Goal: Book appointment/travel/reservation

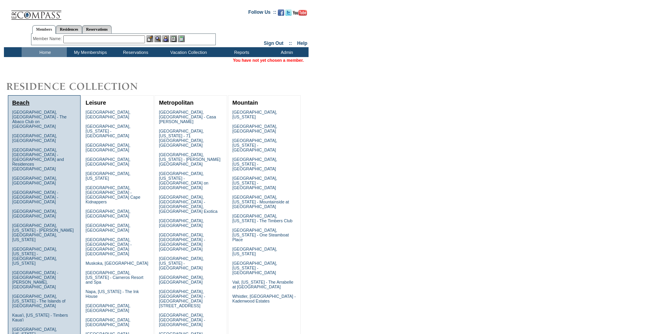
click at [21, 101] on link "Beach" at bounding box center [20, 102] width 17 height 6
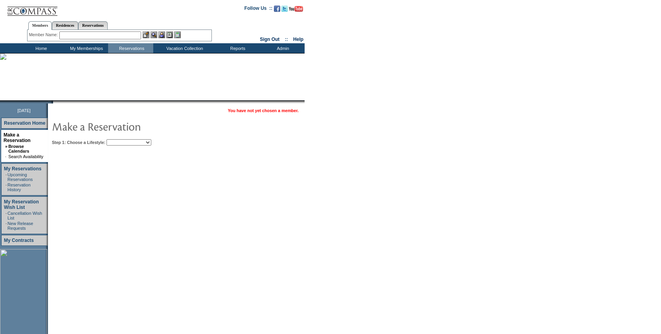
click at [130, 143] on select "Beach Leisure Metropolitan Mountain OIAL for Adventure OIAL for Couples OIAL fo…" at bounding box center [129, 142] width 45 height 6
select select "Beach"
click at [120, 139] on select "Beach Leisure Metropolitan Mountain OIAL for Adventure OIAL for Couples OIAL fo…" at bounding box center [129, 142] width 45 height 6
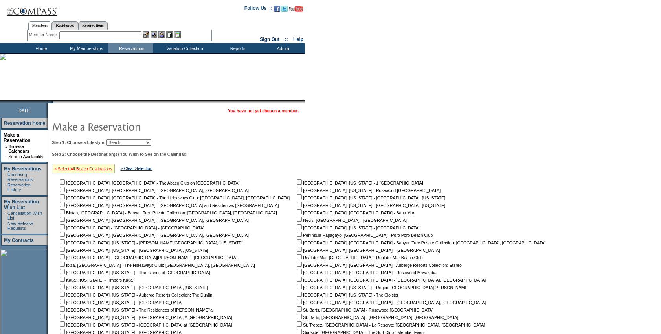
click at [102, 168] on link "» Select All Beach Destinations" at bounding box center [83, 168] width 58 height 5
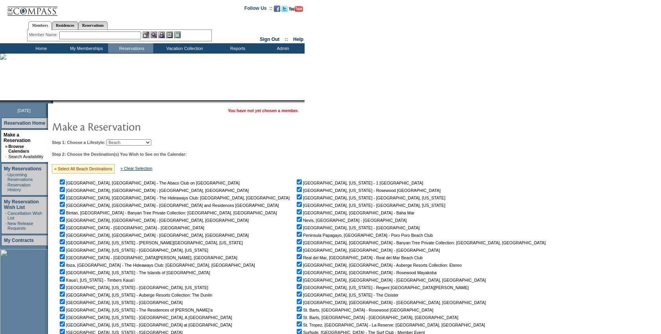
checkbox input "true"
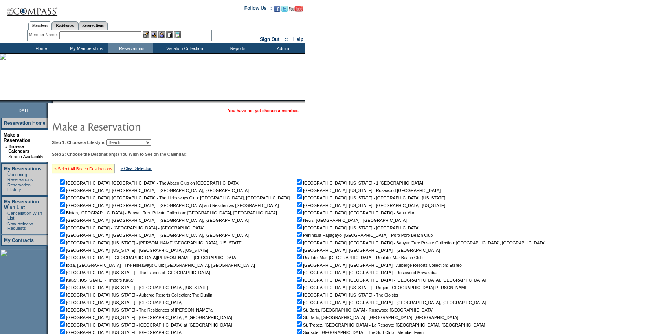
checkbox input "true"
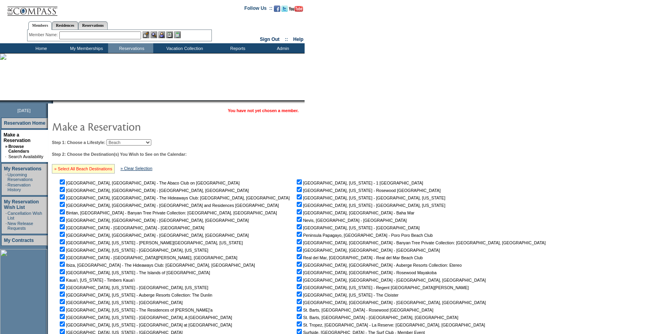
checkbox input "true"
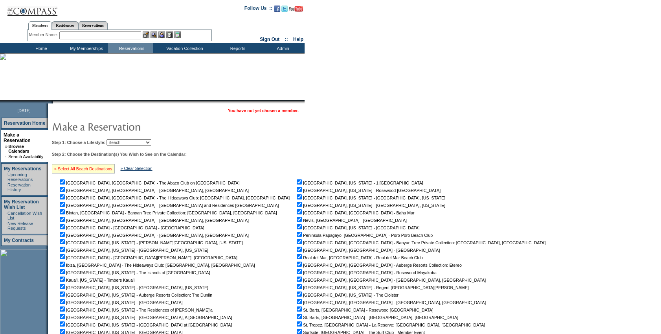
checkbox input "true"
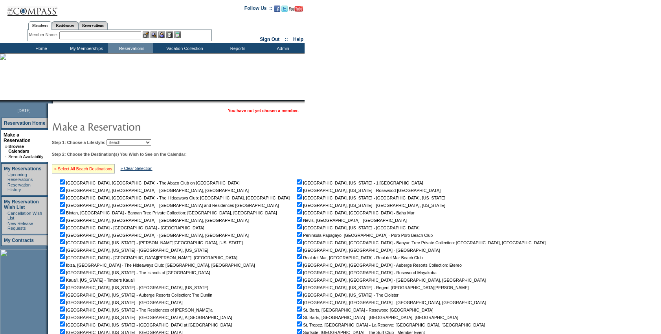
checkbox input "true"
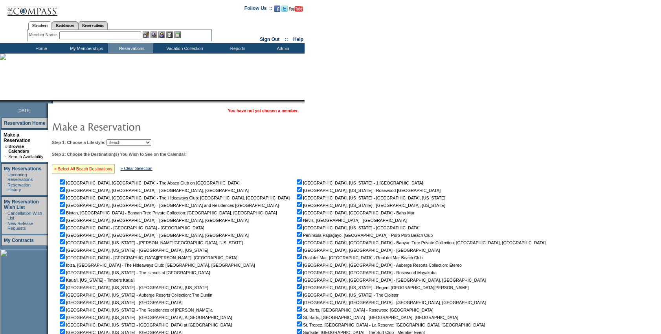
checkbox input "true"
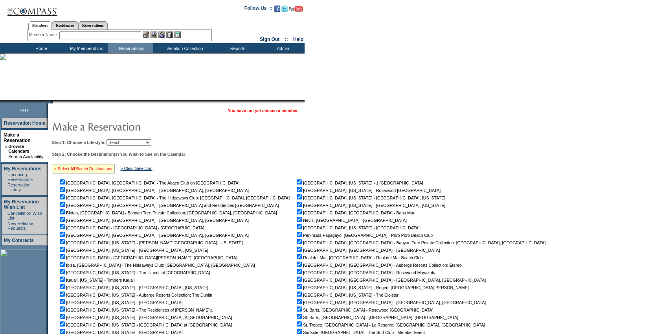
checkbox input "true"
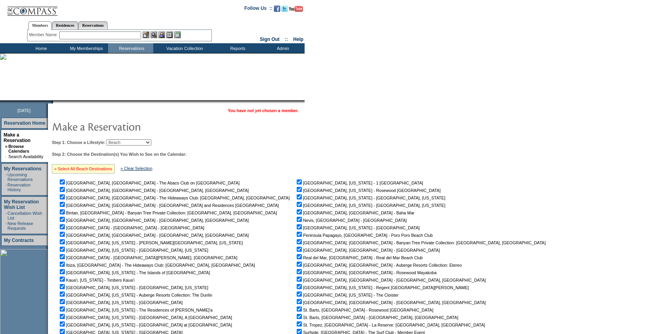
checkbox input "true"
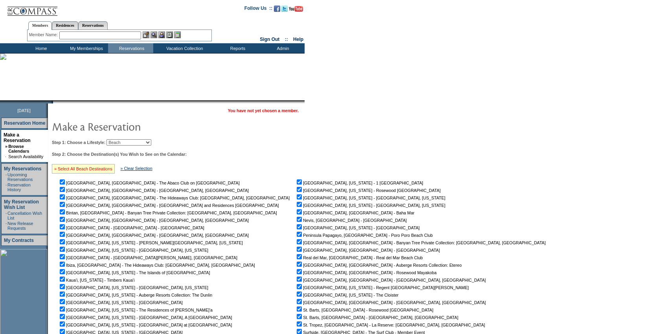
checkbox input "true"
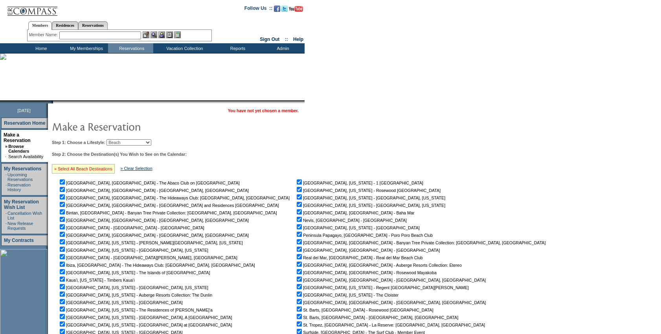
checkbox input "true"
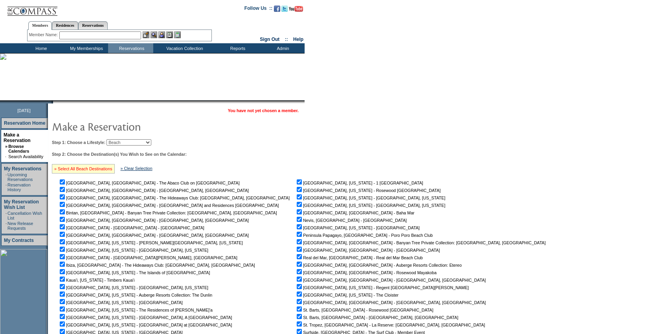
checkbox input "true"
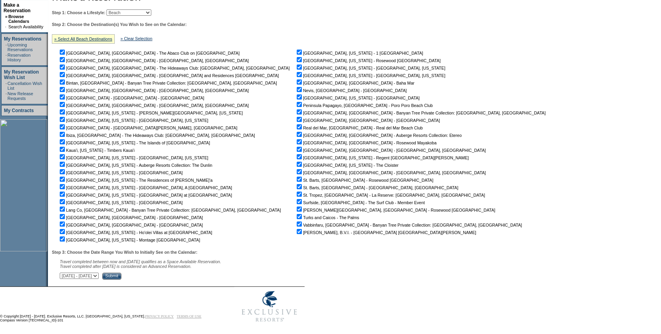
scroll to position [134, 0]
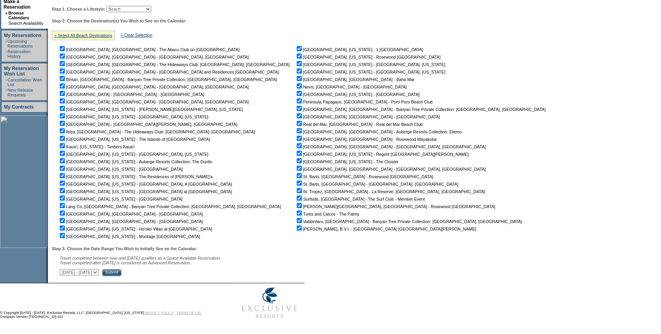
click at [99, 271] on select "[DATE] - [DATE] [DATE] - [DATE] [DATE] - [DATE] [DATE] - [DATE] [DATE] - [DATE]…" at bounding box center [79, 272] width 39 height 6
select select "[DATE]|[DATE]"
click at [64, 269] on select "[DATE] - [DATE] [DATE] - [DATE] [DATE] - [DATE] [DATE] - [DATE] [DATE] - [DATE]…" at bounding box center [79, 272] width 39 height 6
click at [122, 273] on input "Submit" at bounding box center [111, 272] width 19 height 7
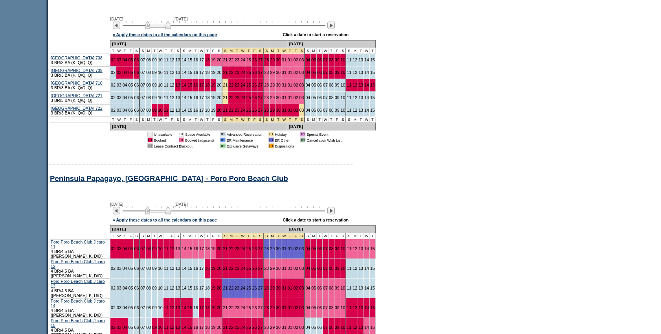
scroll to position [6429, 0]
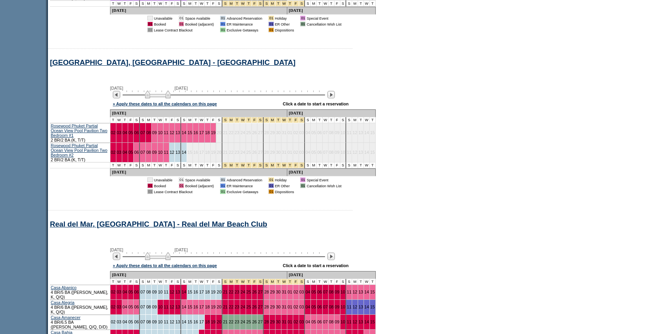
scroll to position [7430, 0]
